Goal: Use online tool/utility: Utilize a website feature to perform a specific function

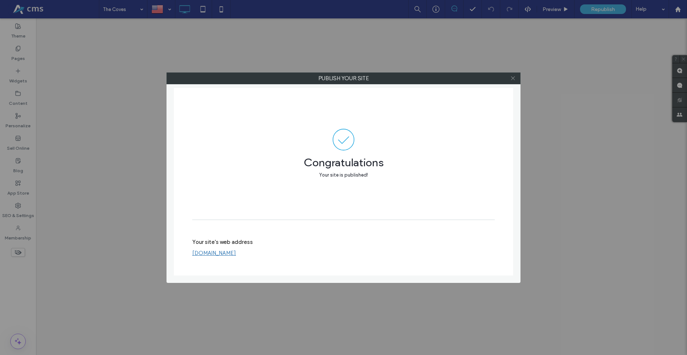
click at [512, 79] on icon at bounding box center [513, 78] width 6 height 6
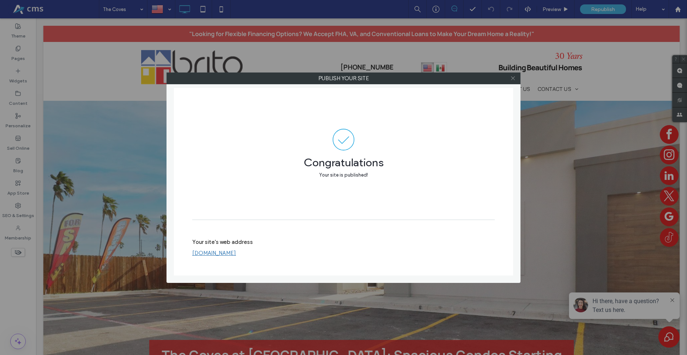
scroll to position [225, 0]
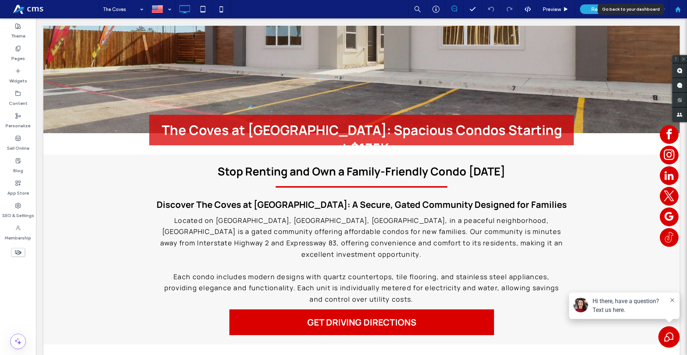
click at [679, 9] on use at bounding box center [678, 9] width 6 height 6
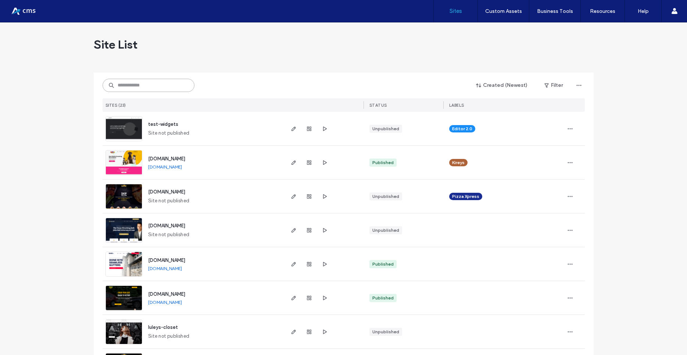
click at [138, 85] on input at bounding box center [149, 85] width 92 height 13
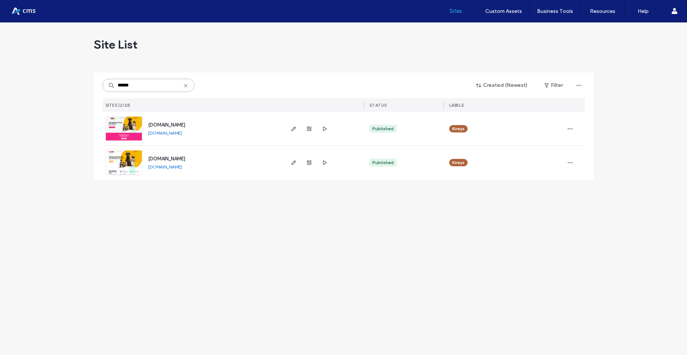
type input "******"
click at [189, 86] on input "******" at bounding box center [149, 85] width 92 height 13
click at [180, 85] on input "******" at bounding box center [149, 85] width 92 height 13
click at [186, 85] on icon at bounding box center [186, 86] width 6 height 6
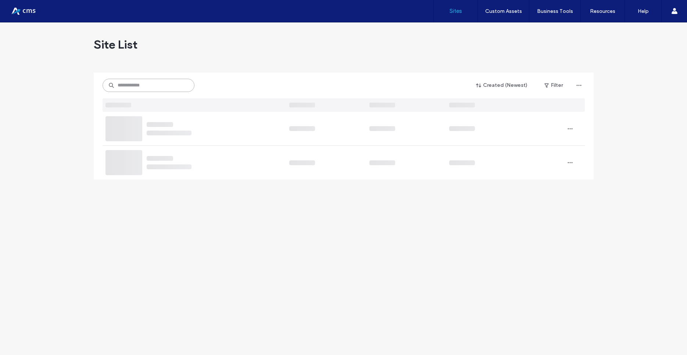
click at [162, 85] on input at bounding box center [149, 85] width 92 height 13
type input "*****"
click at [128, 129] on img at bounding box center [124, 141] width 36 height 50
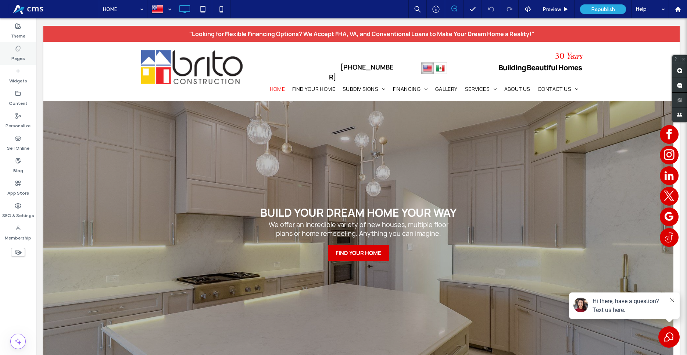
click at [19, 49] on icon at bounding box center [18, 49] width 6 height 6
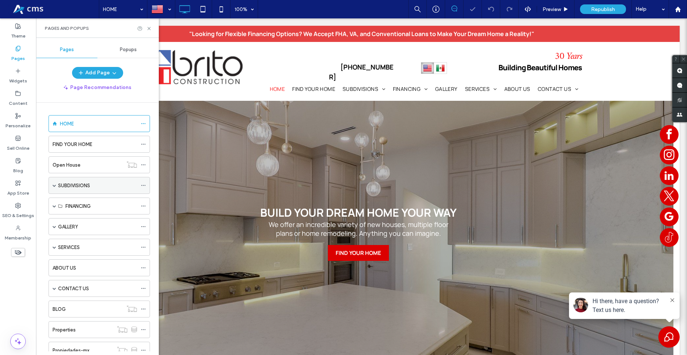
click at [53, 184] on span at bounding box center [55, 185] width 4 height 4
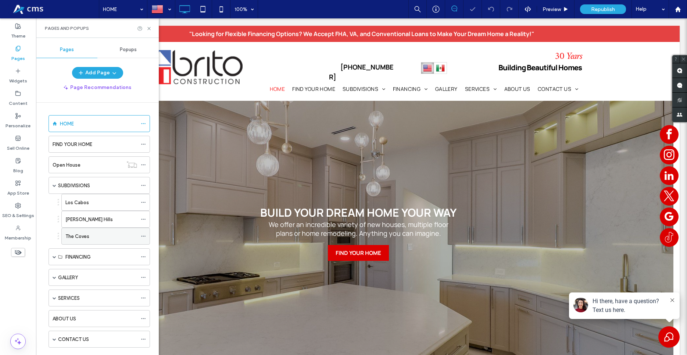
click at [92, 241] on div "The Coves" at bounding box center [101, 236] width 72 height 16
click at [148, 30] on use at bounding box center [148, 28] width 3 height 3
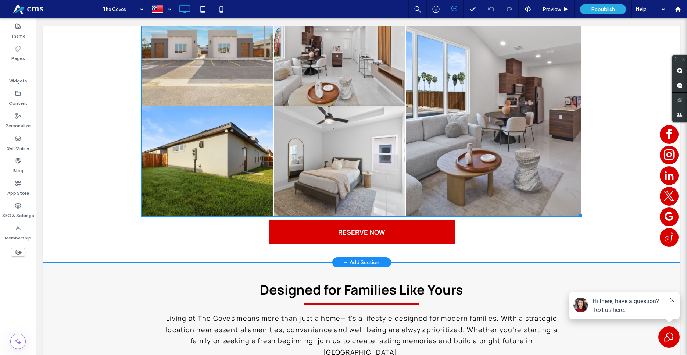
scroll to position [2511, 0]
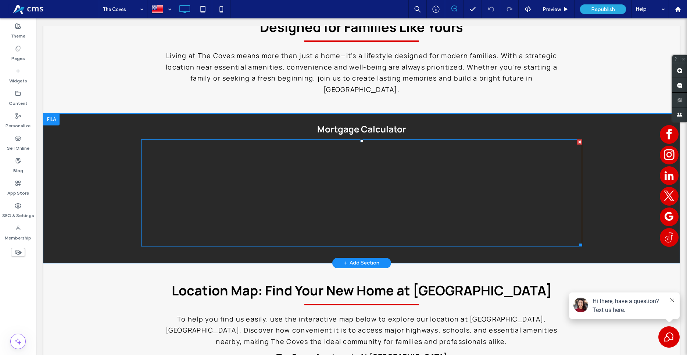
click at [173, 154] on span at bounding box center [361, 192] width 441 height 107
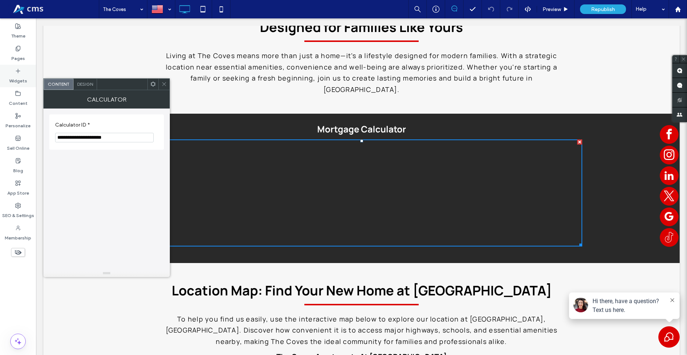
click at [18, 76] on label "Widgets" at bounding box center [18, 79] width 18 height 10
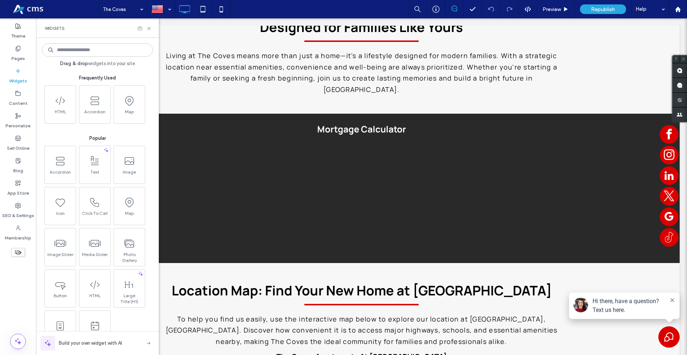
click at [108, 52] on input at bounding box center [97, 49] width 111 height 13
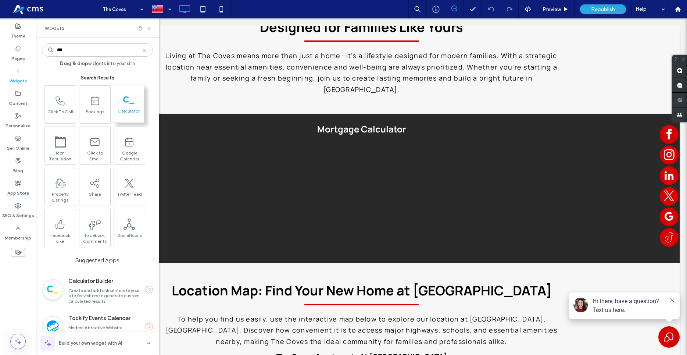
type input "***"
click at [121, 99] on span at bounding box center [128, 100] width 31 height 17
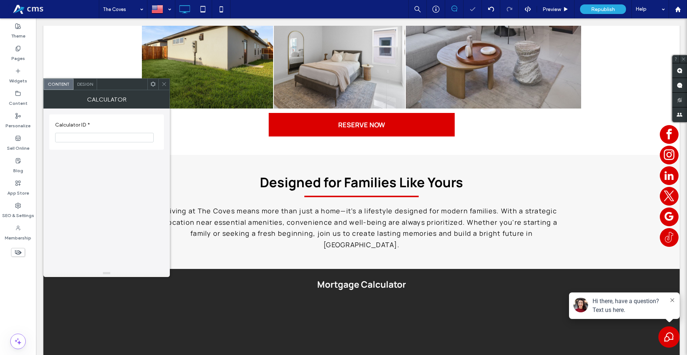
scroll to position [2658, 0]
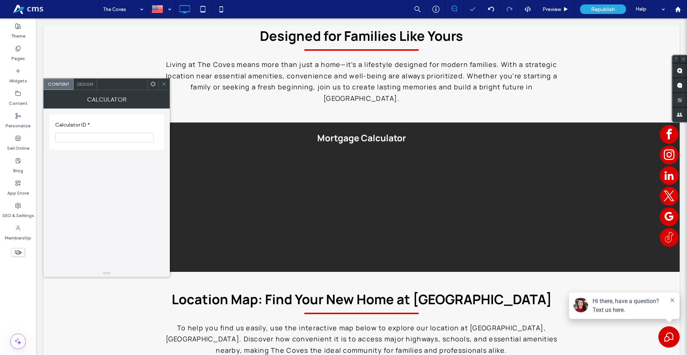
click at [165, 88] on span at bounding box center [164, 84] width 6 height 11
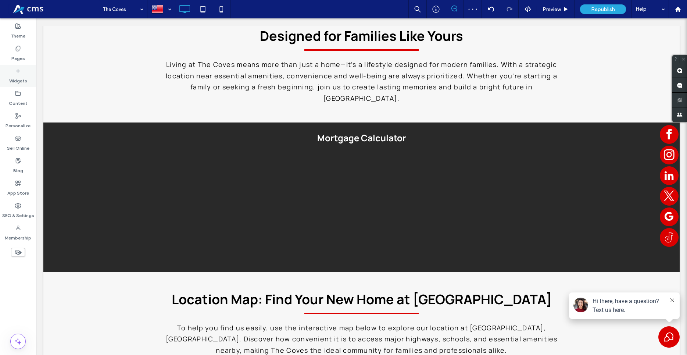
click at [9, 71] on div "Widgets" at bounding box center [18, 76] width 36 height 22
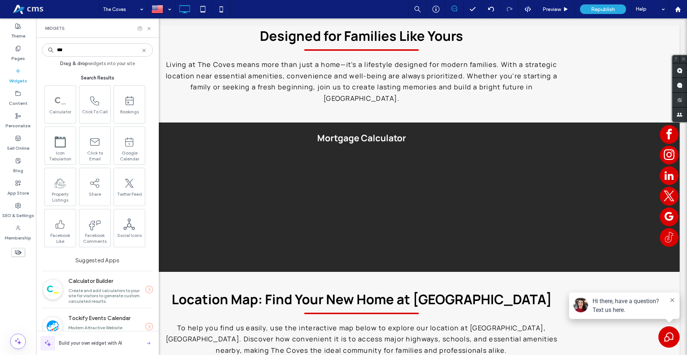
type input "***"
click at [62, 291] on div at bounding box center [53, 289] width 20 height 21
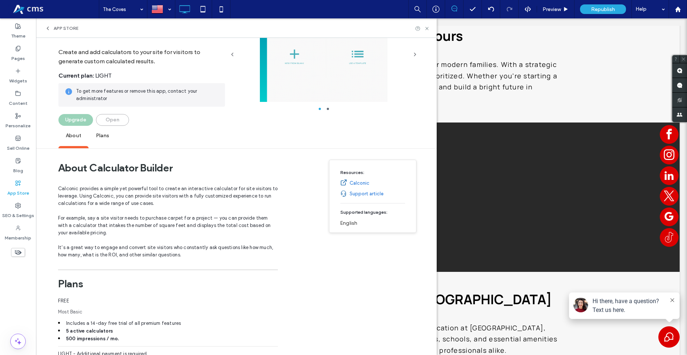
scroll to position [0, 0]
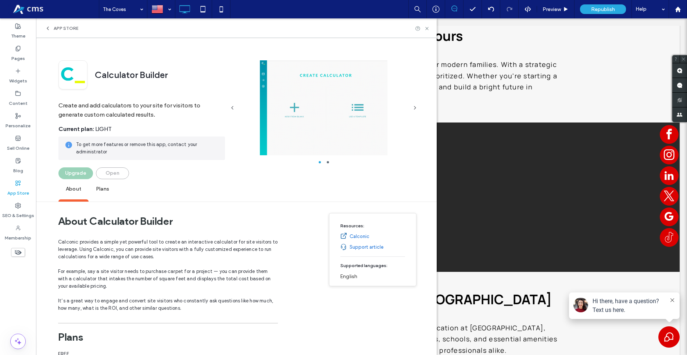
click at [96, 189] on span "Plans" at bounding box center [103, 189] width 28 height 20
click at [353, 233] on link "Calconic" at bounding box center [359, 236] width 20 height 7
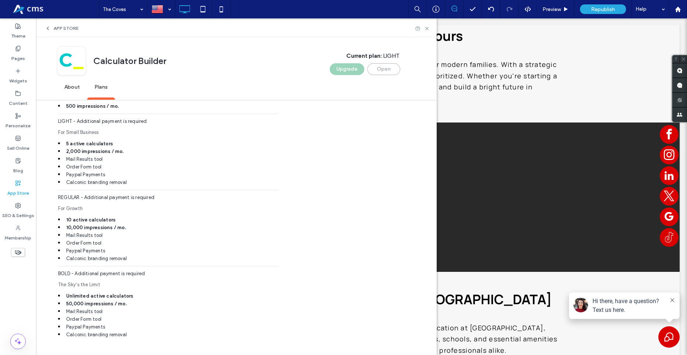
scroll to position [291, 0]
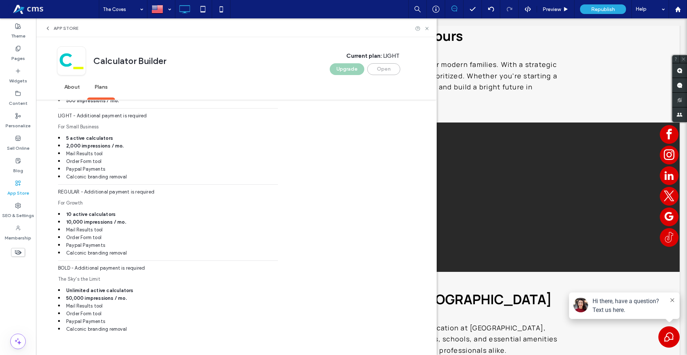
click at [64, 28] on span "App Store" at bounding box center [66, 28] width 25 height 6
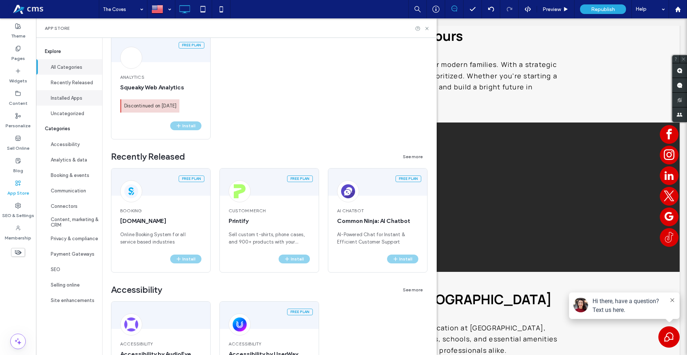
scroll to position [0, 0]
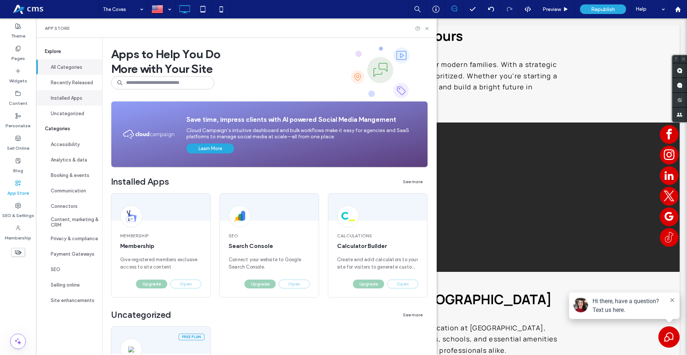
click at [76, 95] on button "Installed Apps" at bounding box center [69, 97] width 66 height 15
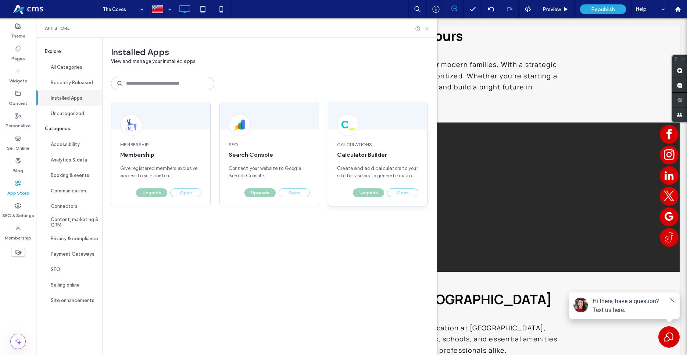
click at [356, 151] on span "Calculator Builder" at bounding box center [377, 155] width 81 height 8
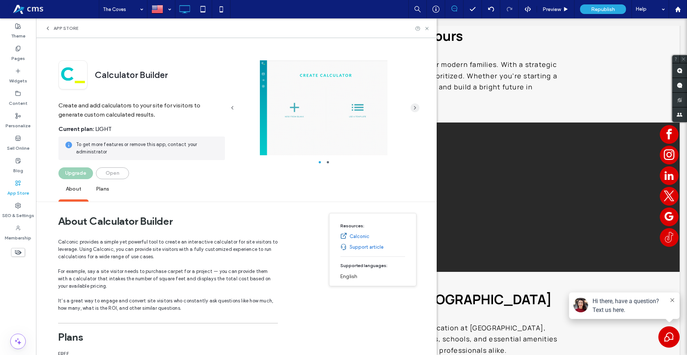
click at [416, 111] on span "button" at bounding box center [414, 107] width 9 height 9
click at [60, 30] on span "App Store" at bounding box center [66, 28] width 25 height 6
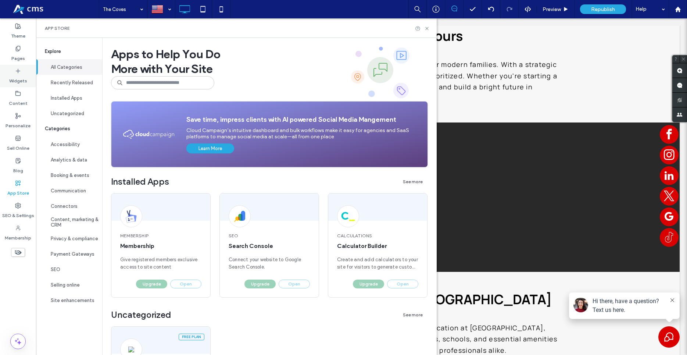
click at [19, 80] on label "Widgets" at bounding box center [18, 79] width 18 height 10
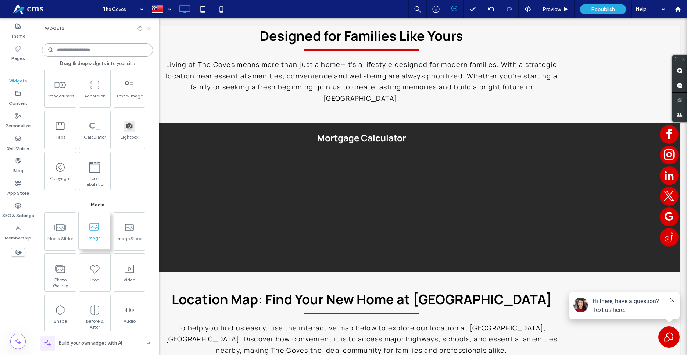
scroll to position [545, 0]
click at [91, 116] on div "Calculator" at bounding box center [94, 132] width 31 height 37
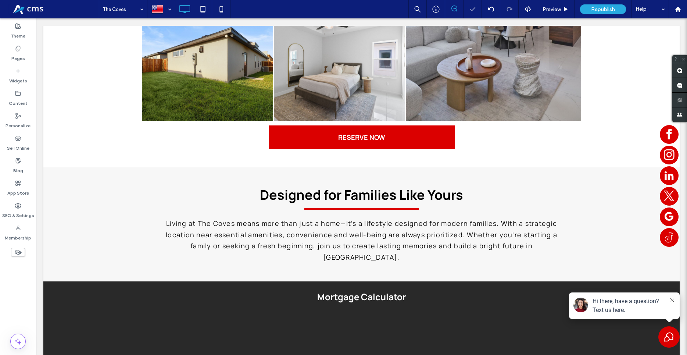
scroll to position [2661, 0]
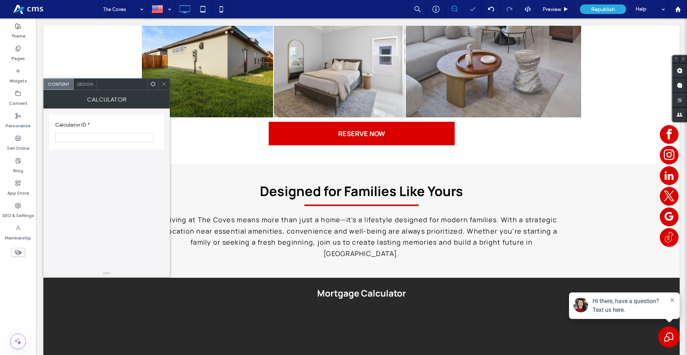
click at [80, 83] on span "Design" at bounding box center [85, 84] width 16 height 6
click at [60, 85] on span "Content" at bounding box center [58, 84] width 22 height 6
click at [149, 82] on div at bounding box center [152, 84] width 11 height 11
click at [166, 89] on span at bounding box center [164, 84] width 6 height 11
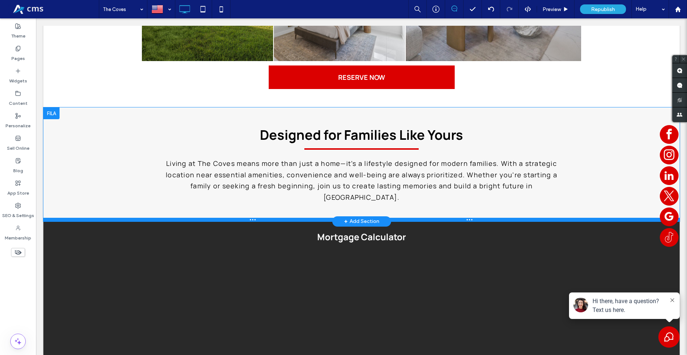
scroll to position [2774, 0]
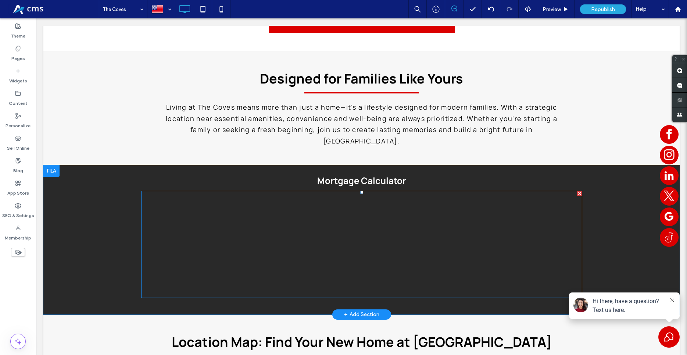
click at [184, 191] on span at bounding box center [361, 244] width 441 height 107
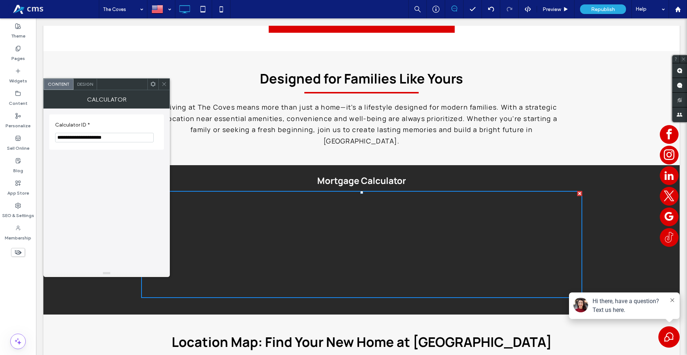
click at [150, 87] on span at bounding box center [153, 84] width 6 height 11
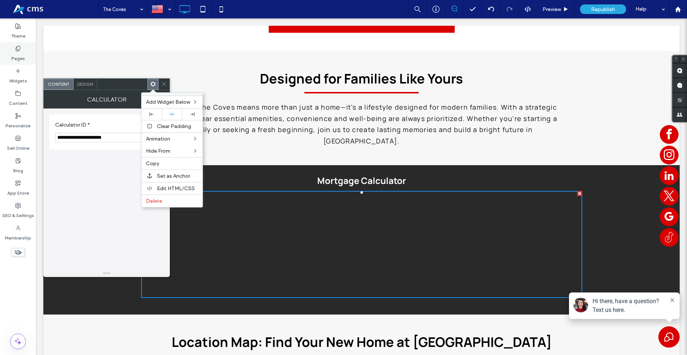
click at [24, 57] on label "Pages" at bounding box center [18, 56] width 14 height 10
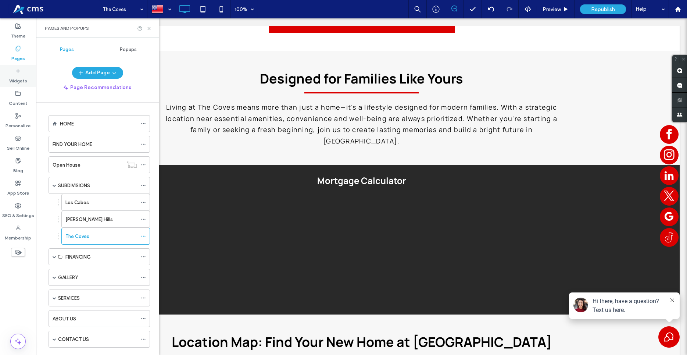
click at [16, 78] on label "Widgets" at bounding box center [18, 79] width 18 height 10
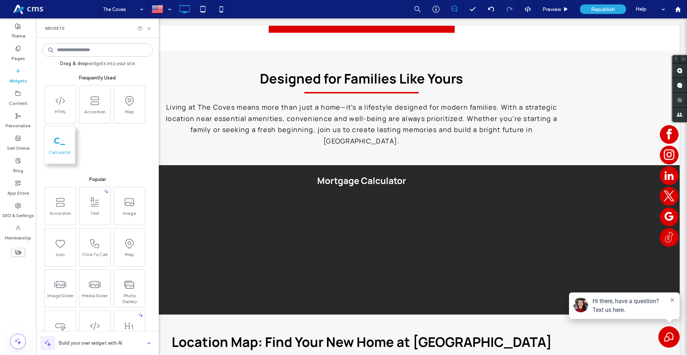
click at [52, 150] on span "Calculator" at bounding box center [59, 154] width 31 height 10
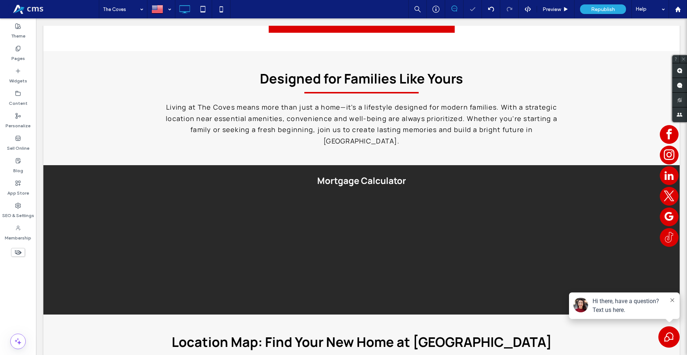
scroll to position [2778, 0]
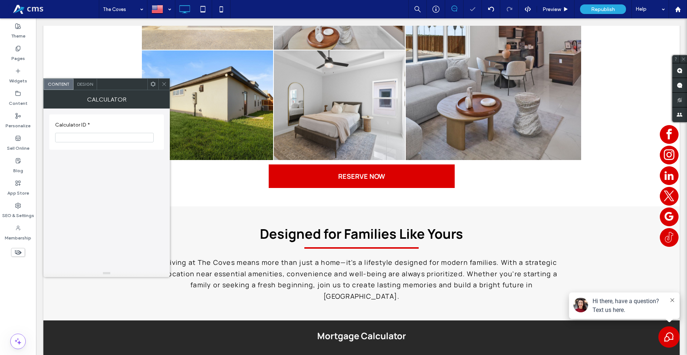
click at [73, 86] on div "Content" at bounding box center [59, 84] width 30 height 11
click at [82, 86] on span "Design" at bounding box center [85, 84] width 16 height 6
click at [101, 115] on div "Animation" at bounding box center [106, 117] width 103 height 6
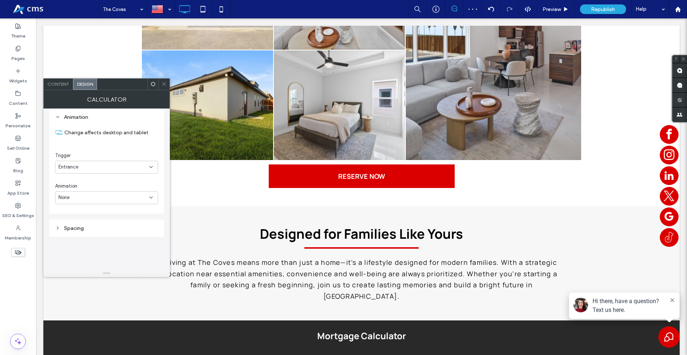
click at [155, 85] on use at bounding box center [153, 84] width 5 height 5
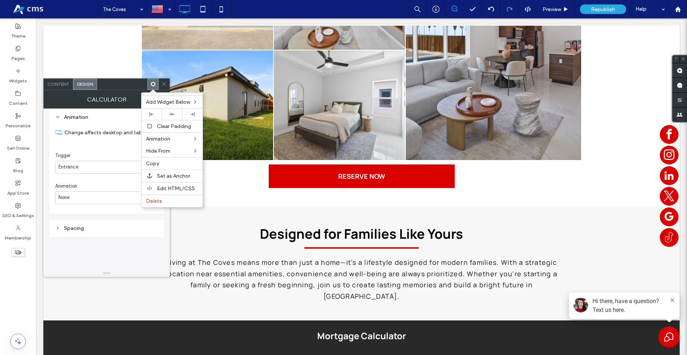
click at [162, 85] on icon at bounding box center [164, 84] width 6 height 6
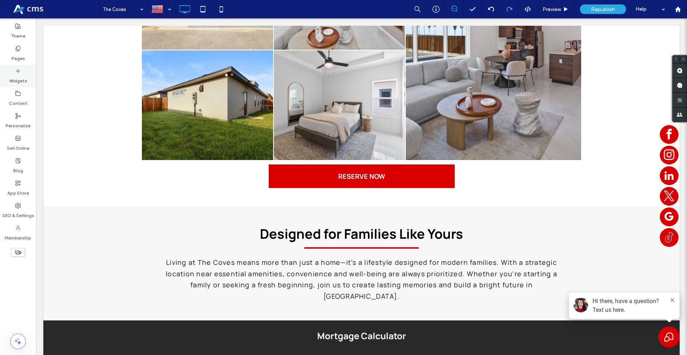
click at [6, 72] on div "Widgets" at bounding box center [18, 76] width 36 height 22
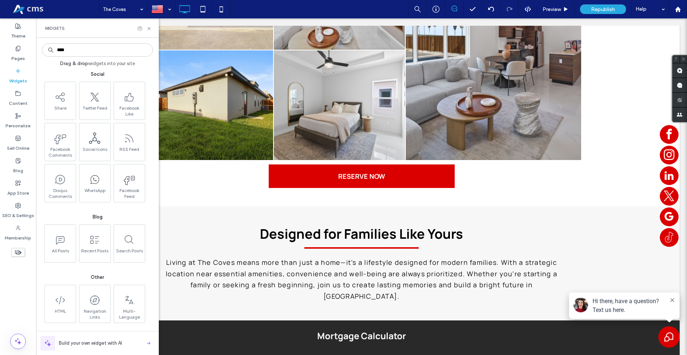
scroll to position [0, 0]
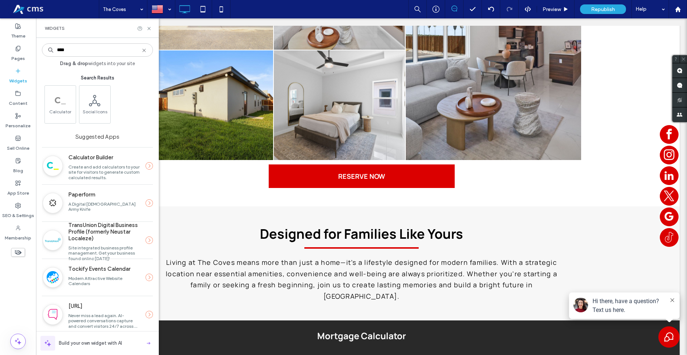
type input "****"
click at [97, 170] on span "Create and add calculators to your site for visitors to generate custom calcula…" at bounding box center [104, 172] width 72 height 16
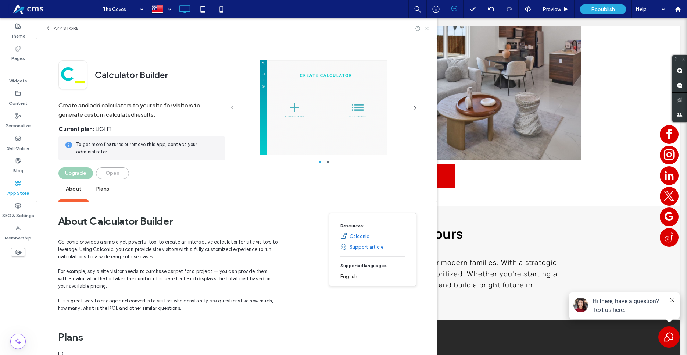
click at [111, 172] on div "Open" at bounding box center [112, 173] width 33 height 12
click at [682, 14] on div at bounding box center [677, 9] width 18 height 18
